Goal: Transaction & Acquisition: Purchase product/service

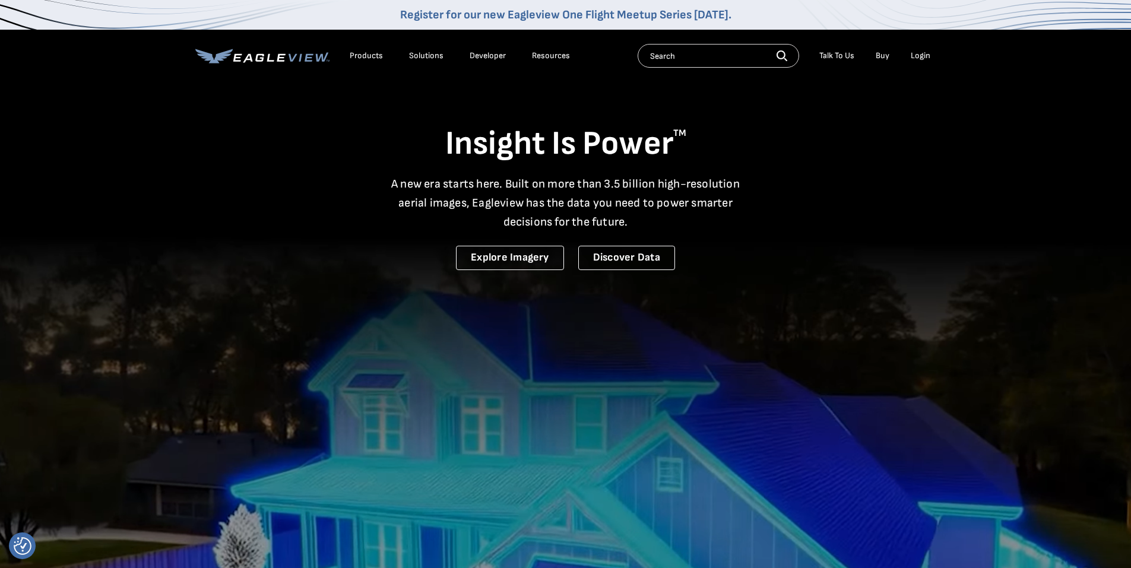
click at [924, 53] on div "Login" at bounding box center [921, 55] width 20 height 11
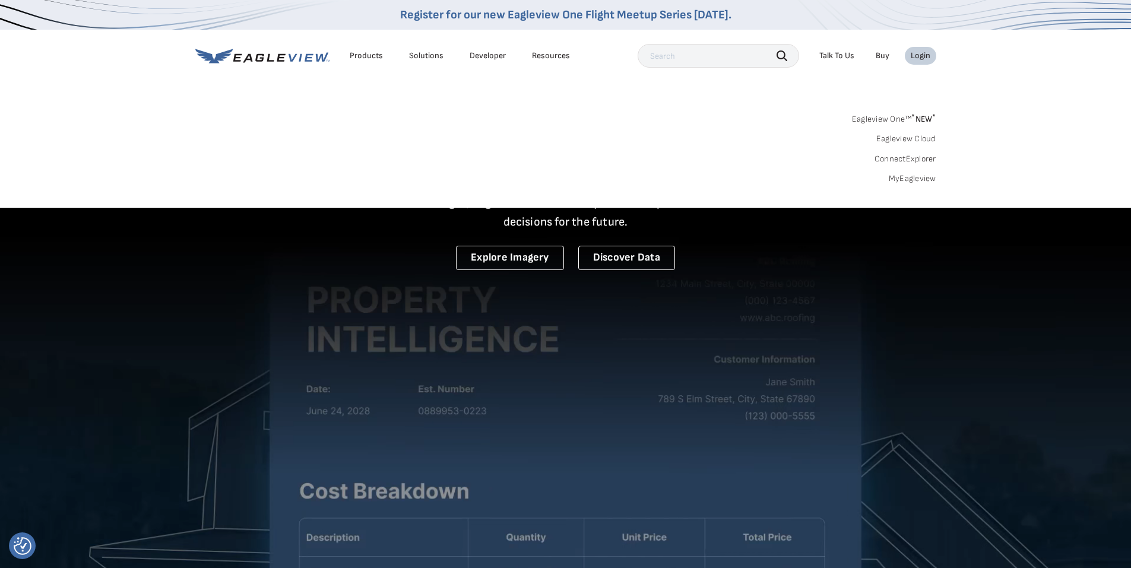
click at [894, 116] on link "Eagleview One™ * NEW *" at bounding box center [894, 117] width 84 height 14
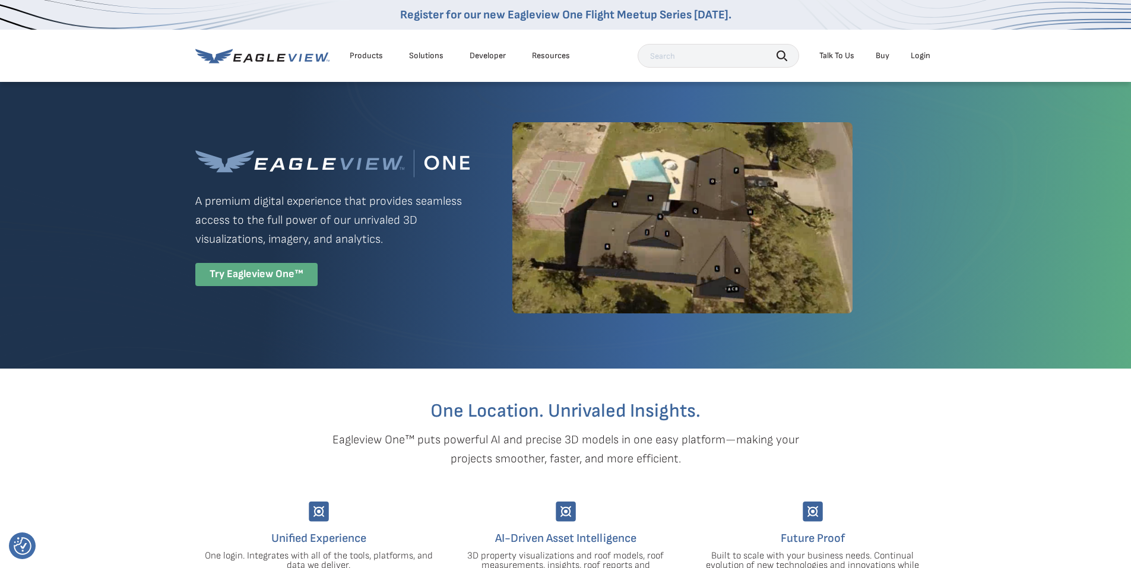
click at [254, 274] on div "Try Eagleview One™" at bounding box center [256, 274] width 122 height 23
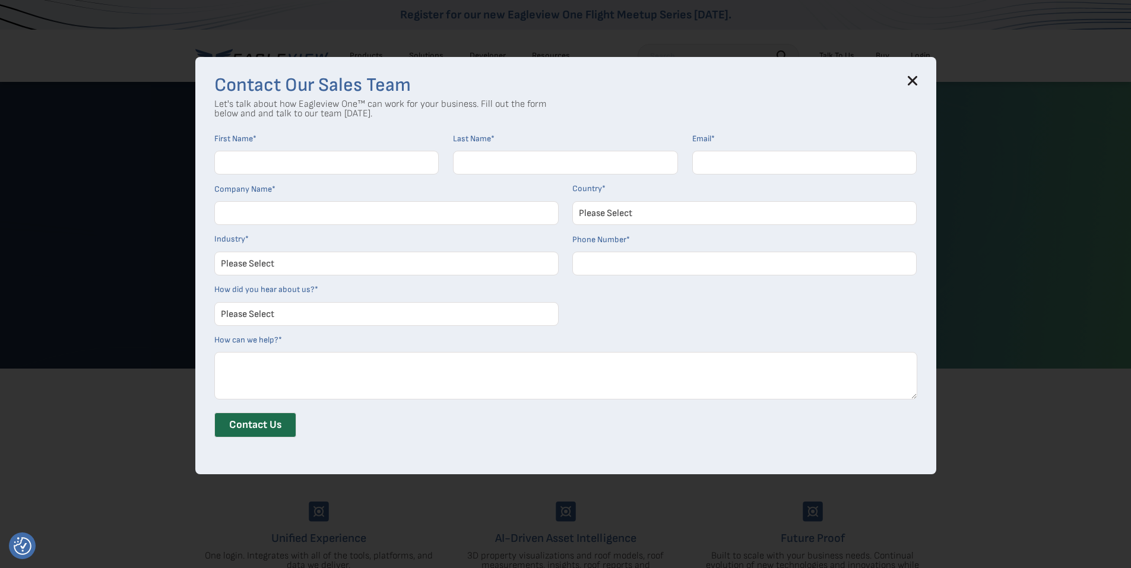
click at [916, 80] on icon at bounding box center [912, 81] width 8 height 8
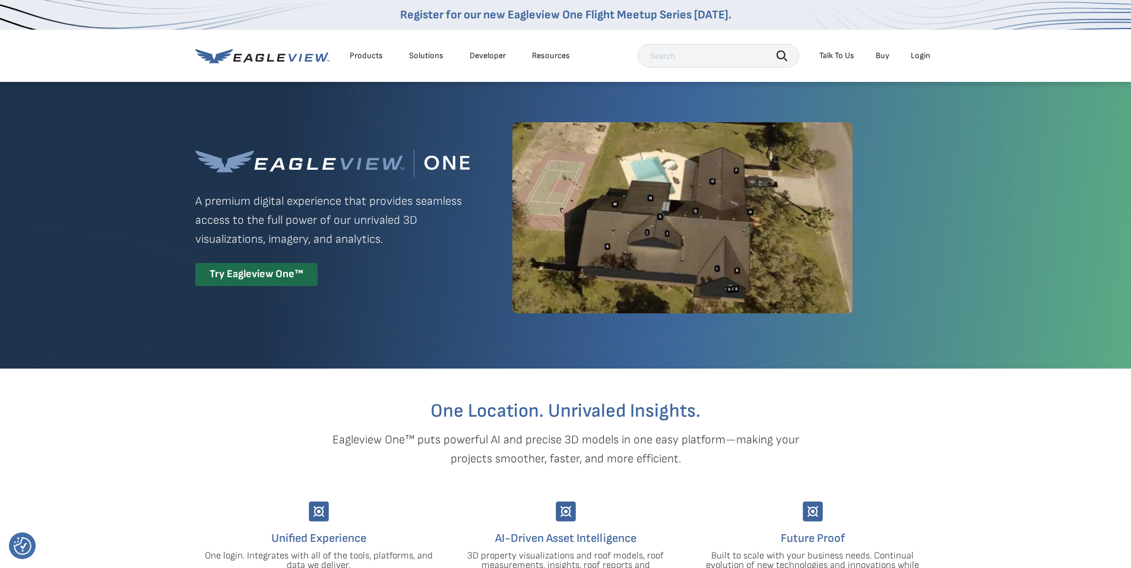
click at [368, 54] on div "Products" at bounding box center [366, 55] width 33 height 11
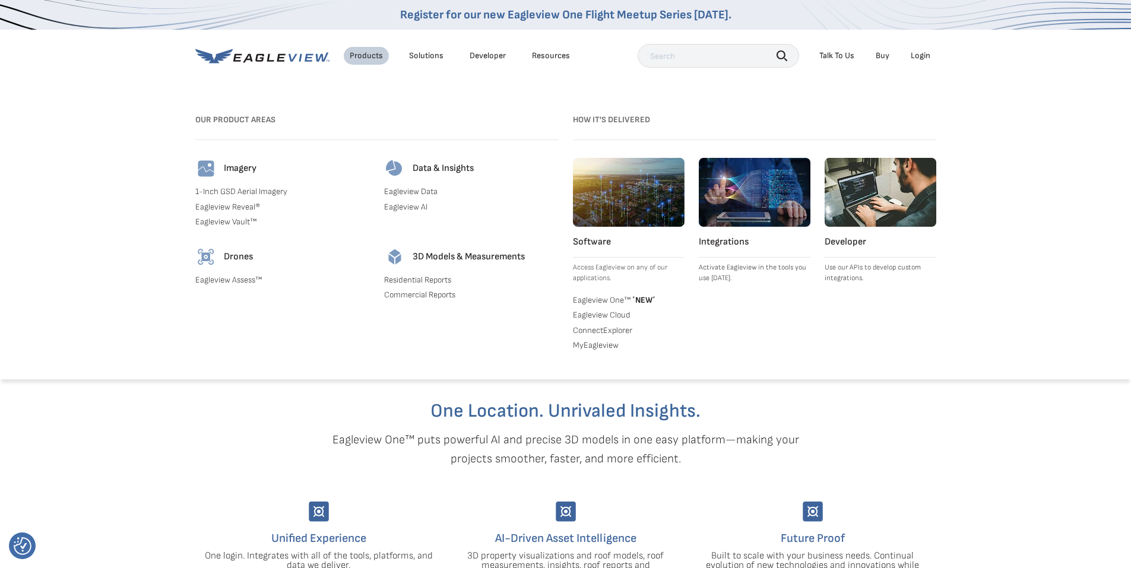
click at [427, 276] on link "Residential Reports" at bounding box center [471, 280] width 175 height 11
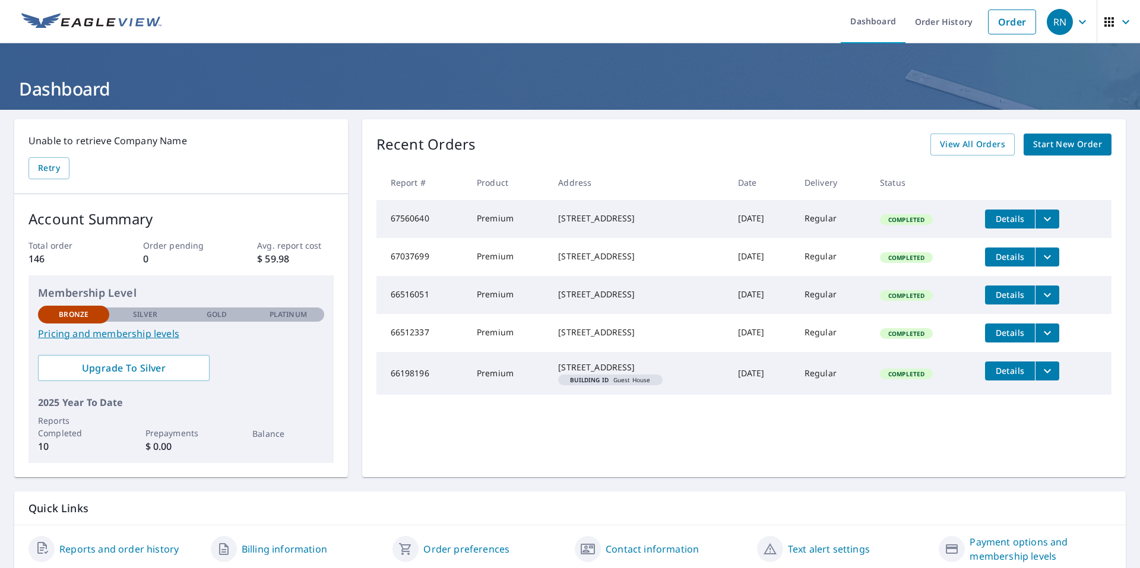
click at [1048, 143] on span "Start New Order" at bounding box center [1067, 144] width 69 height 15
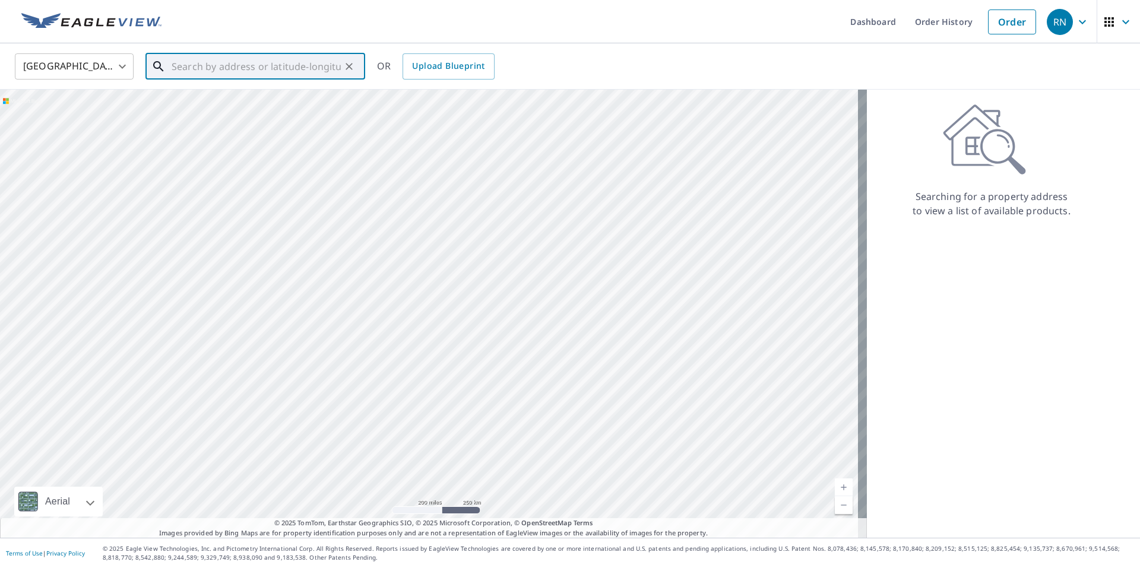
click at [199, 68] on input "text" at bounding box center [256, 66] width 169 height 33
click at [193, 104] on span "12659 Arabian Way" at bounding box center [262, 101] width 186 height 14
type input "12659 Arabian Way Poway, CA 92064"
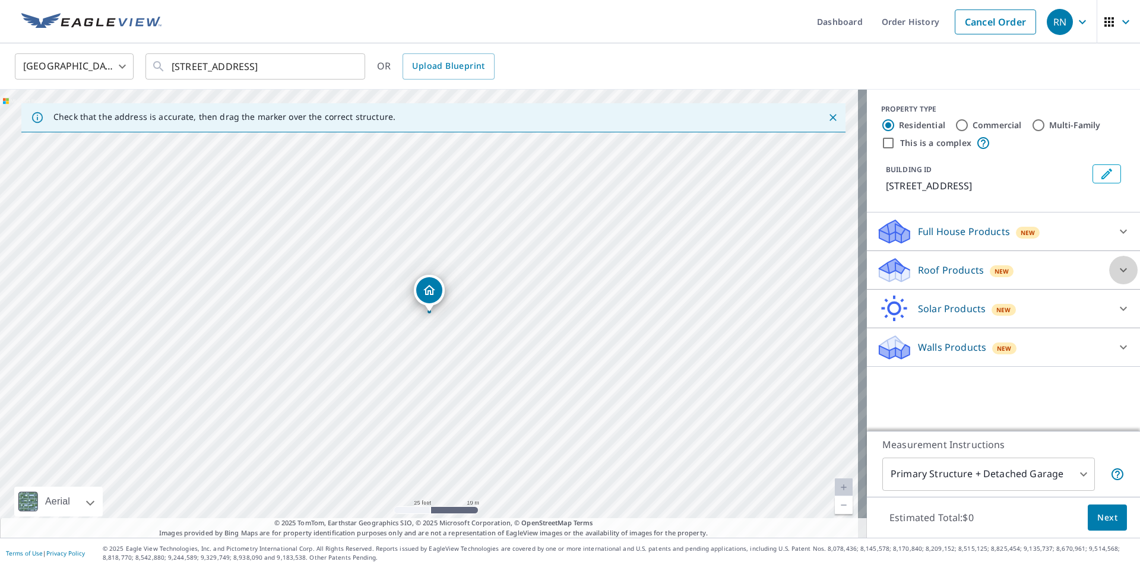
click at [1120, 269] on icon at bounding box center [1123, 270] width 7 height 4
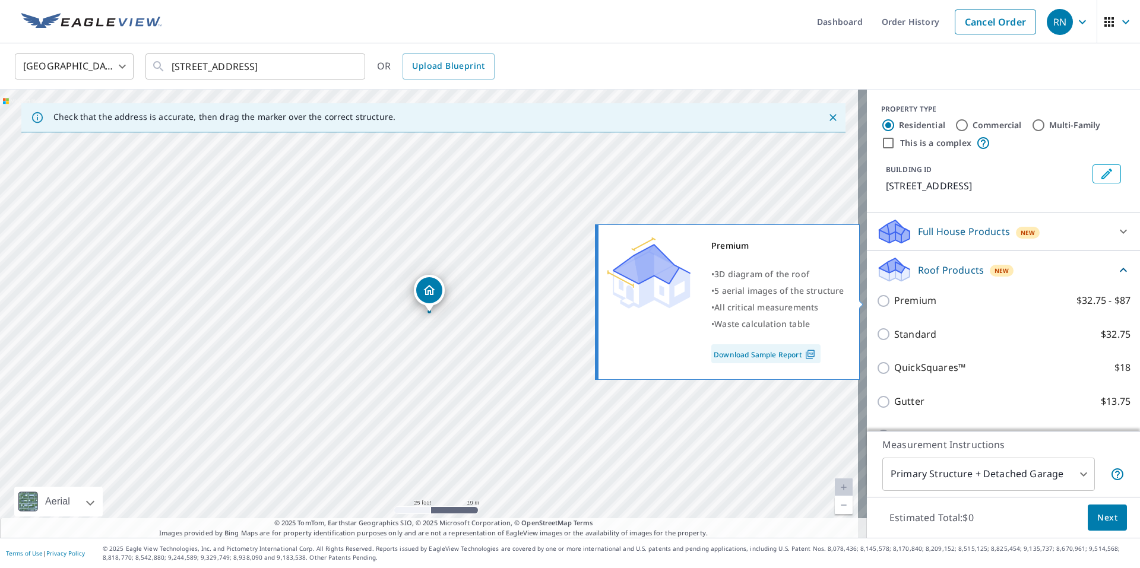
click at [940, 306] on label "Premium $32.75 - $87" at bounding box center [1012, 300] width 236 height 15
click at [894, 306] on input "Premium $32.75 - $87" at bounding box center [885, 301] width 18 height 14
checkbox input "true"
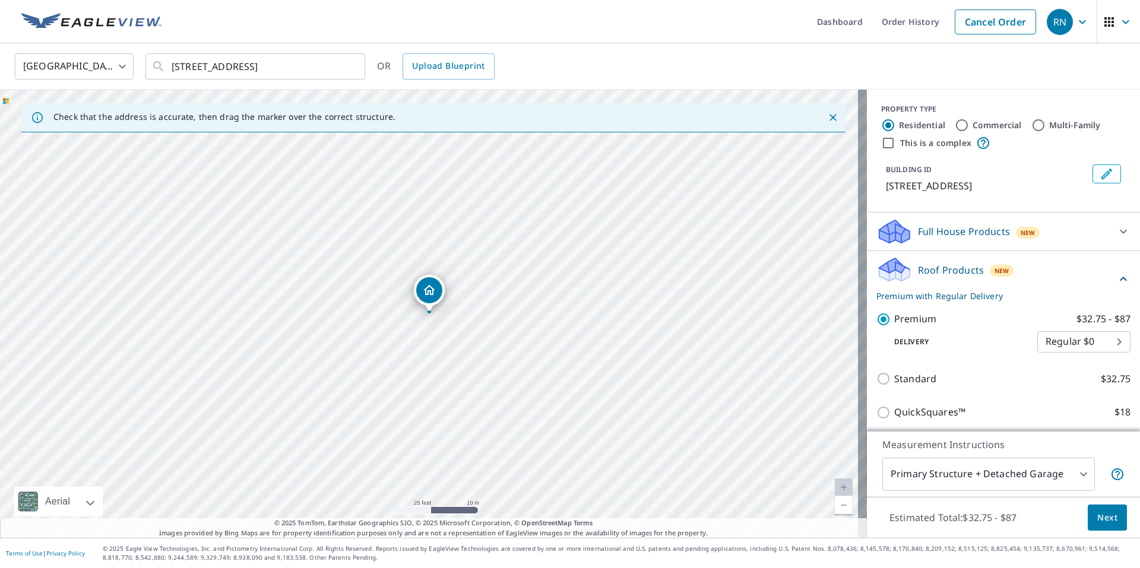
click at [1100, 521] on span "Next" at bounding box center [1107, 518] width 20 height 15
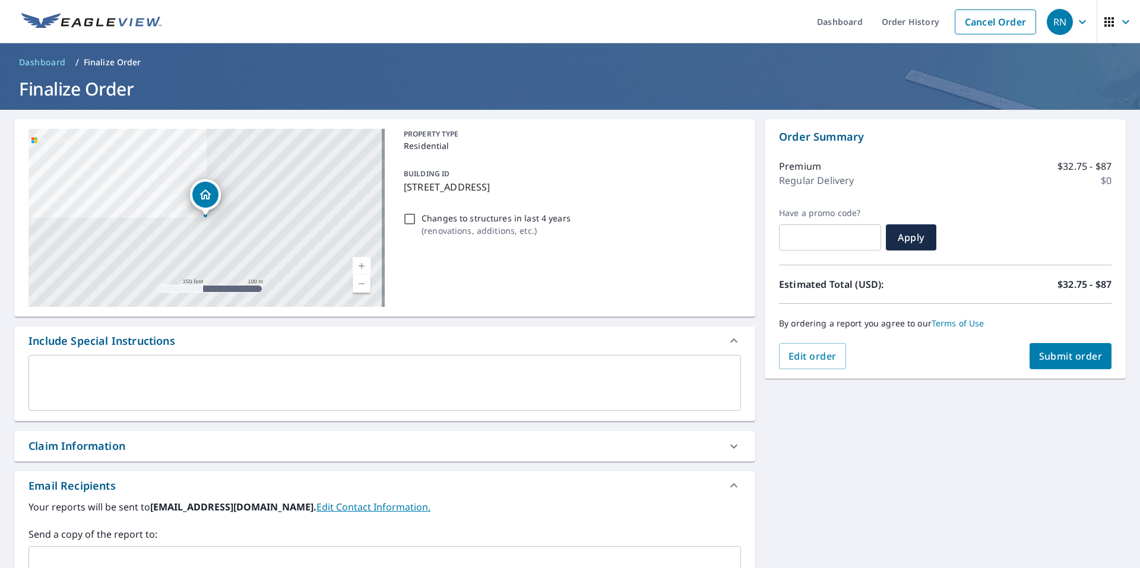
click at [1063, 358] on span "Submit order" at bounding box center [1071, 356] width 64 height 13
